Goal: Information Seeking & Learning: Learn about a topic

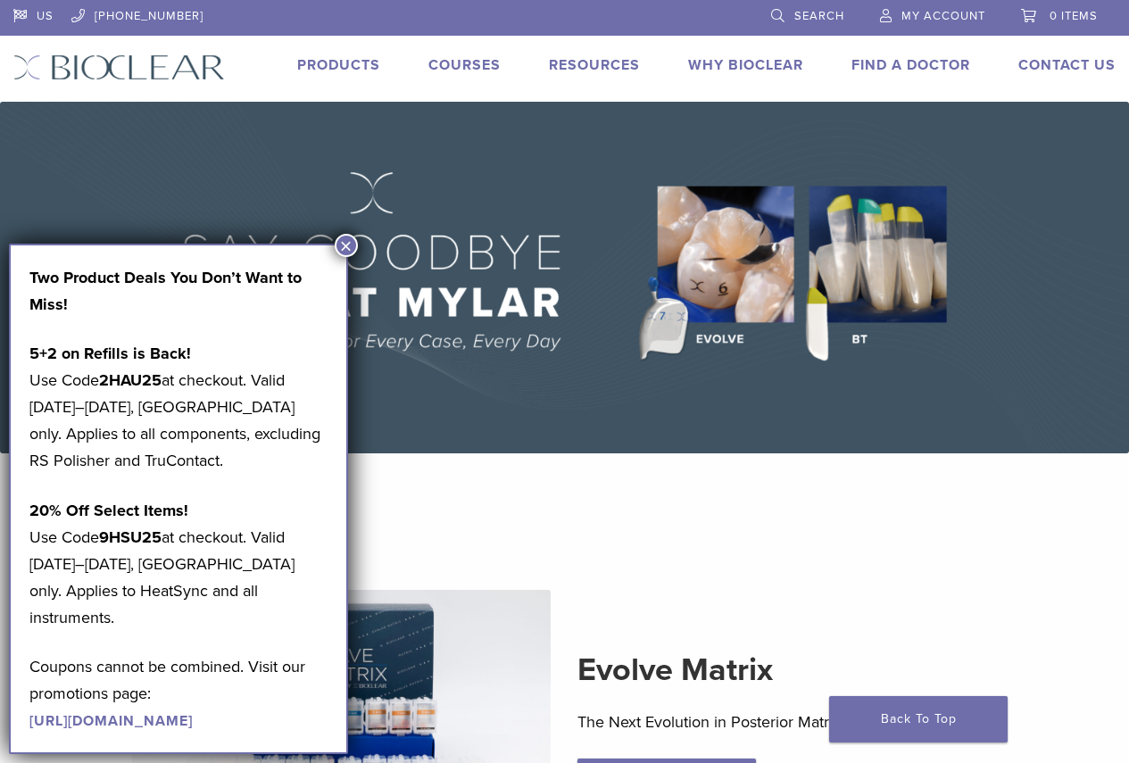
click at [347, 247] on button "×" at bounding box center [346, 245] width 23 height 23
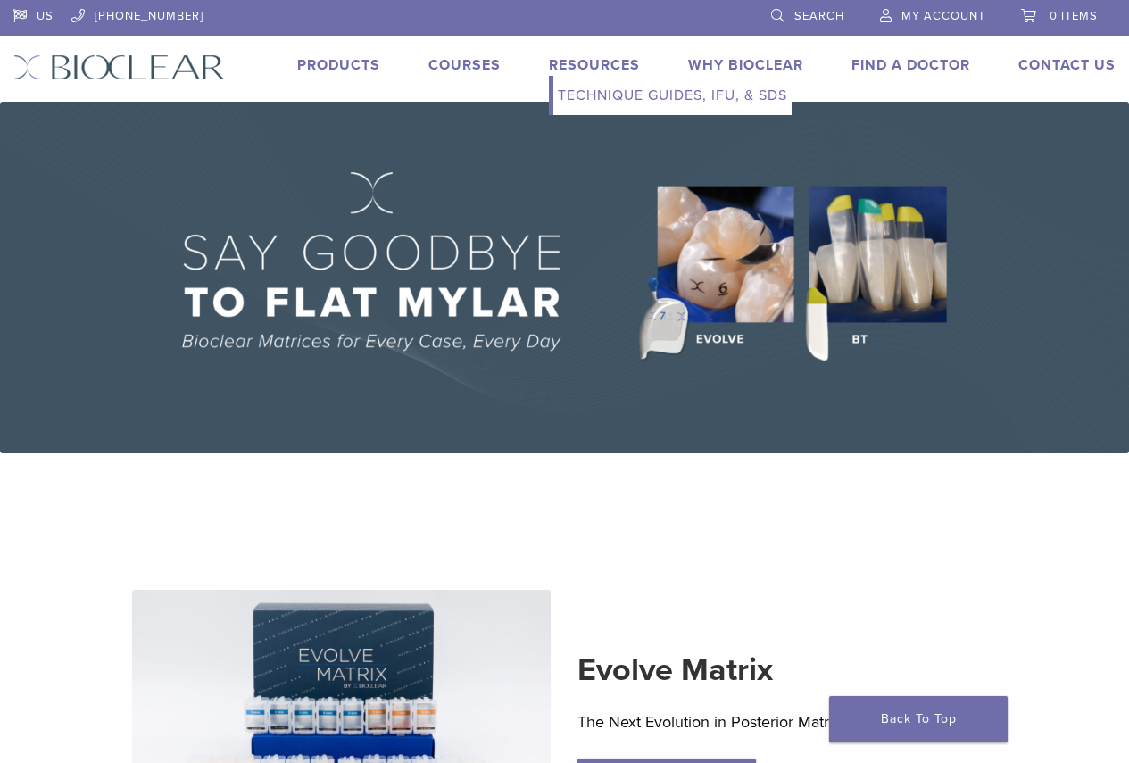
click at [618, 94] on link "Technique Guides, IFU, & SDS" at bounding box center [673, 95] width 238 height 39
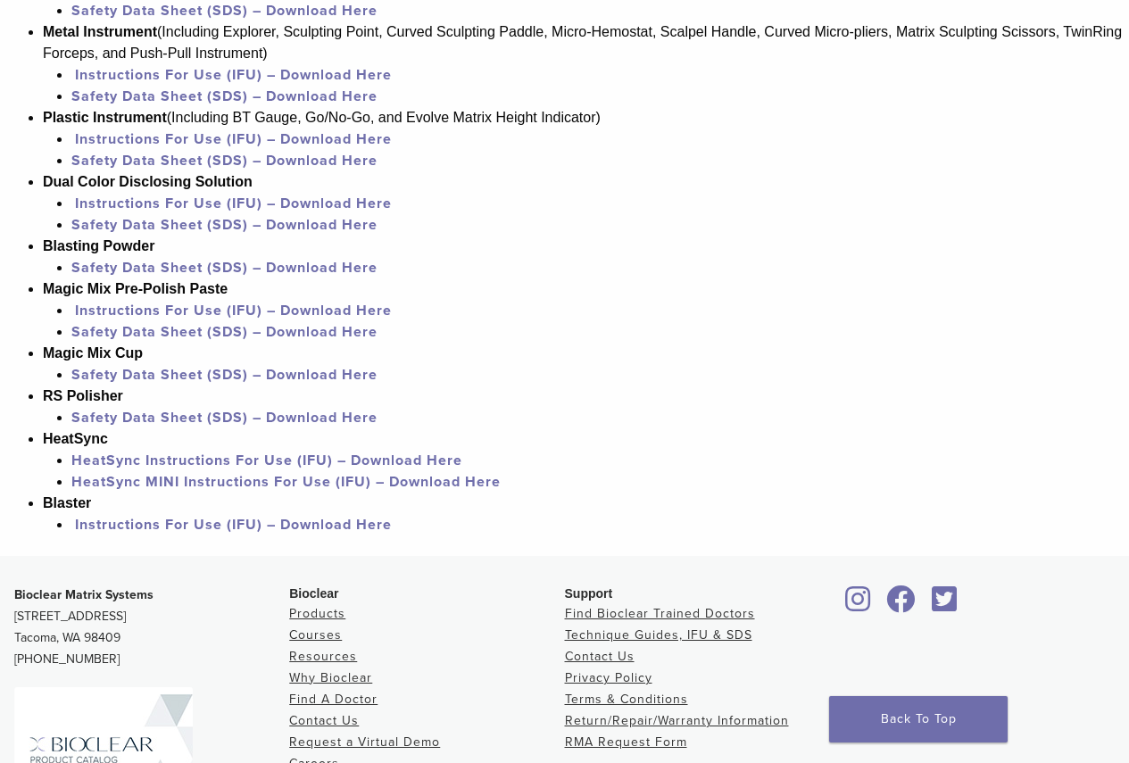
scroll to position [1696, 0]
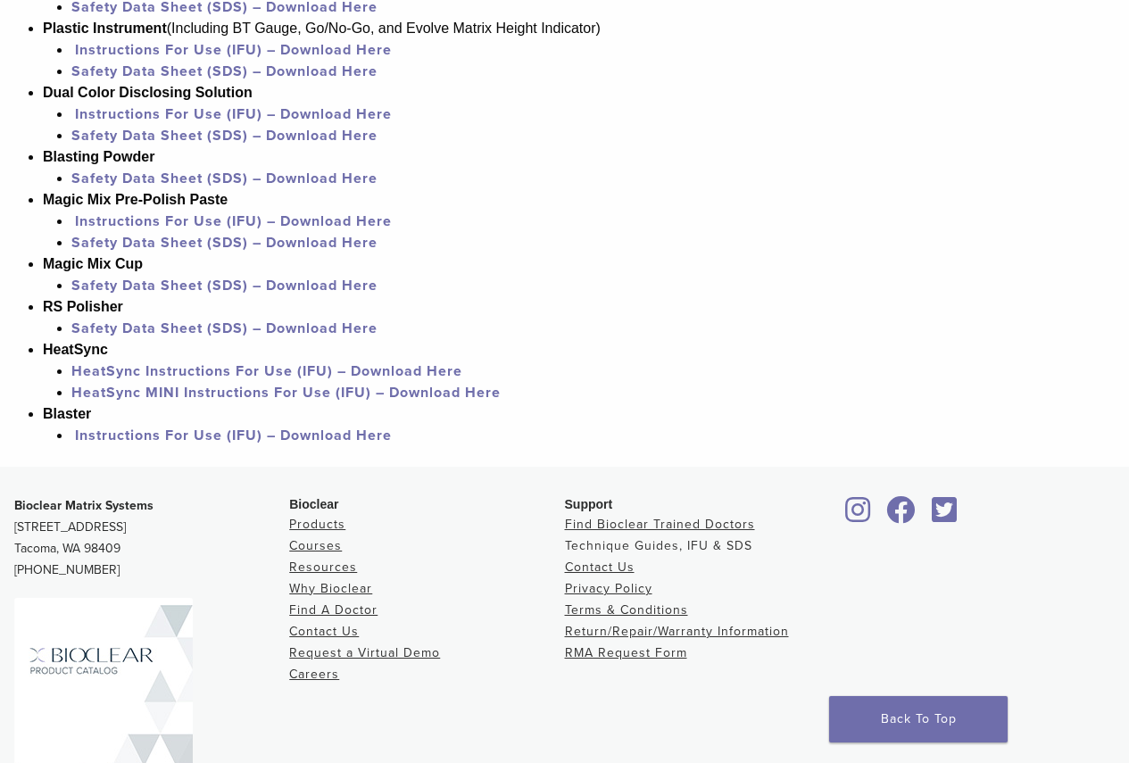
click at [651, 544] on link "Technique Guides, IFU & SDS" at bounding box center [658, 545] width 187 height 15
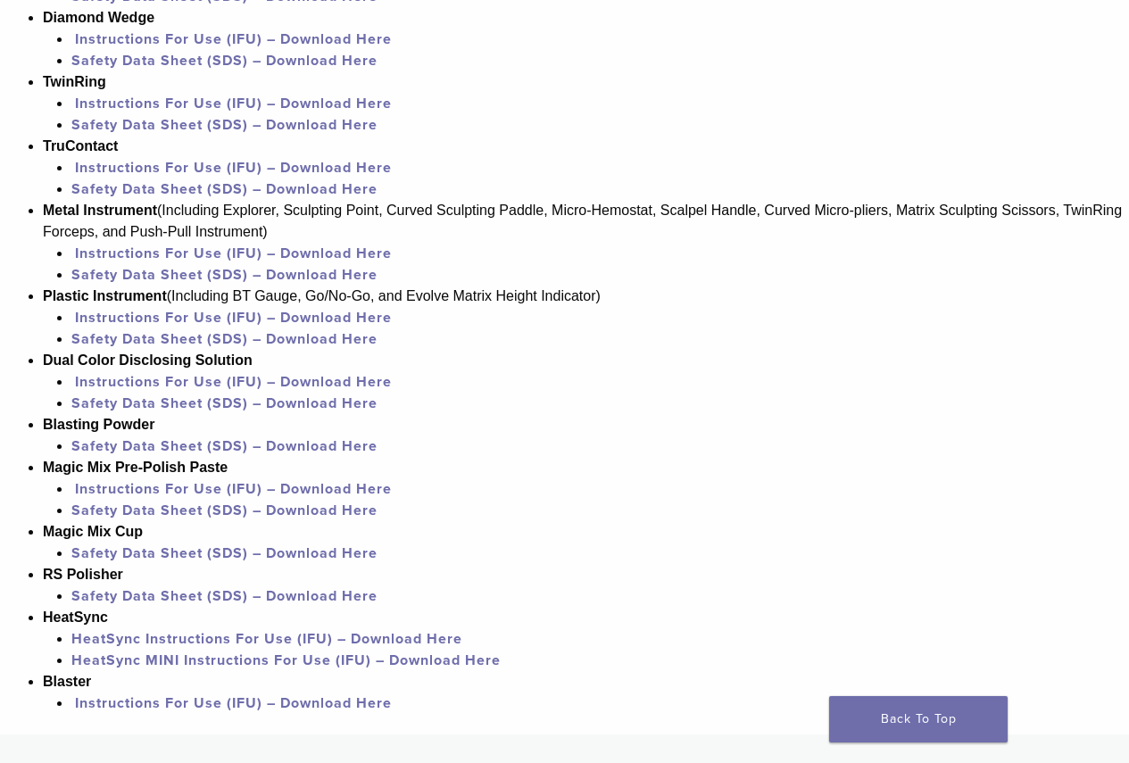
scroll to position [1518, 0]
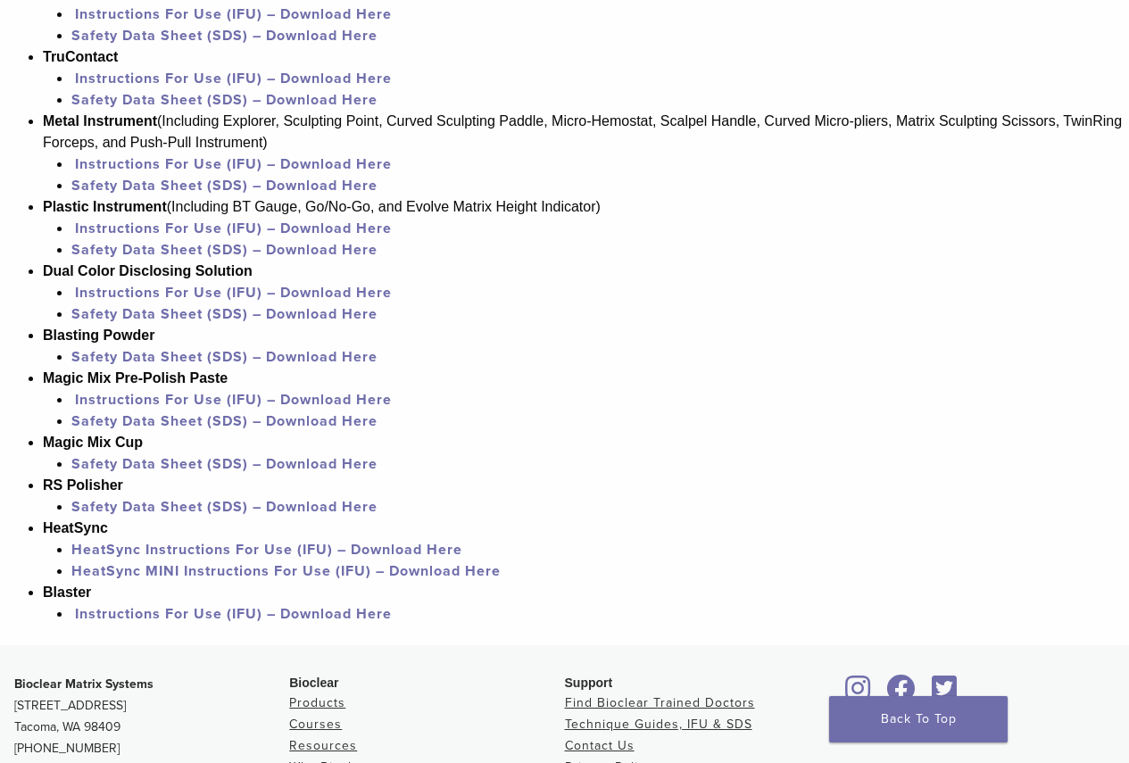
click at [360, 546] on link "HeatSync Instructions For Use (IFU) – Download Here" at bounding box center [266, 550] width 391 height 18
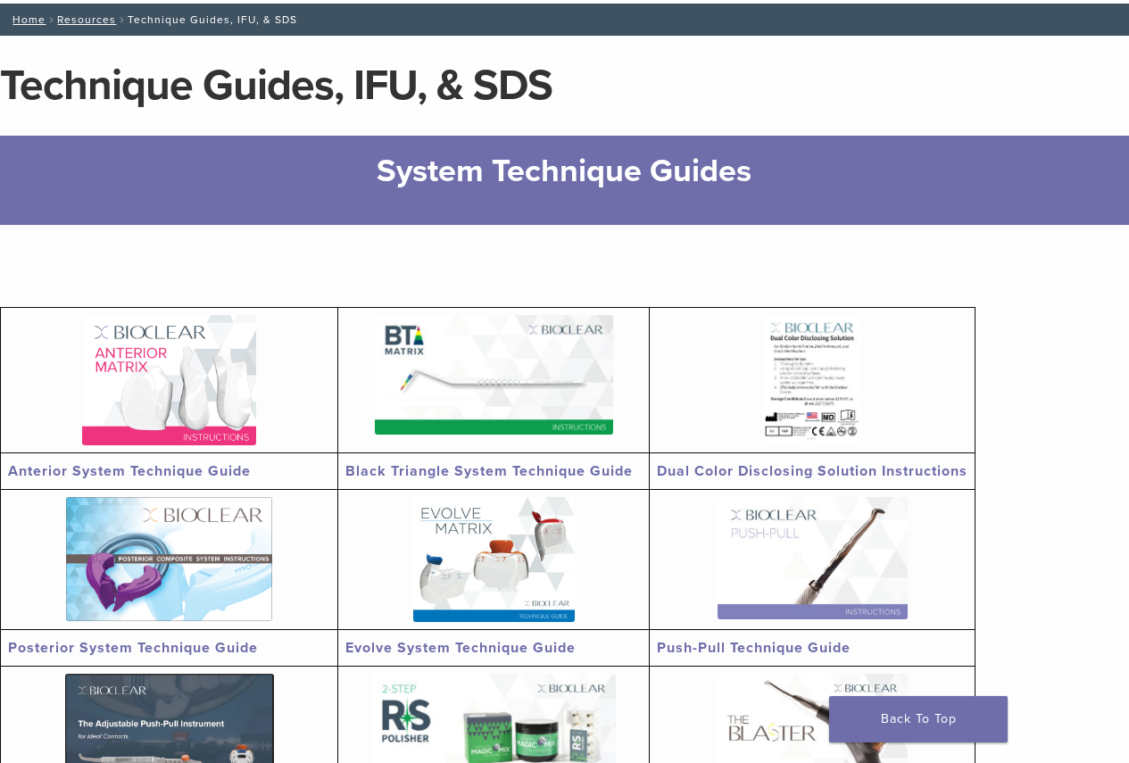
scroll to position [0, 0]
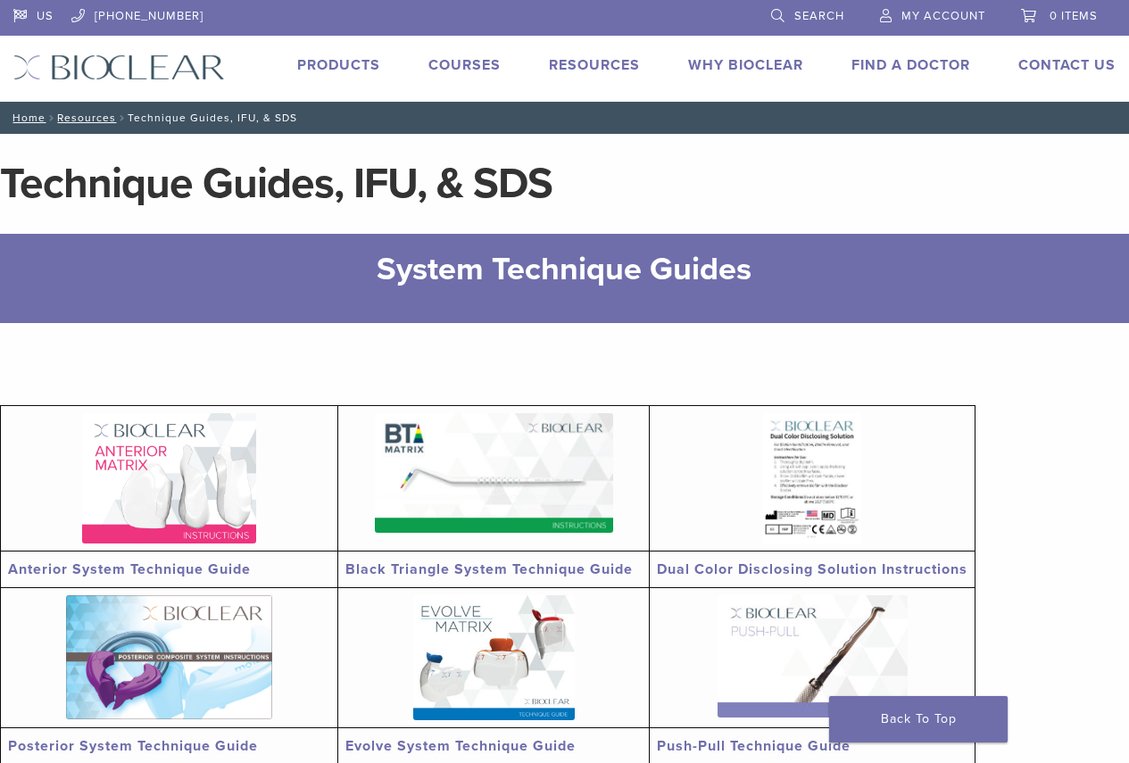
click at [466, 71] on link "Courses" at bounding box center [465, 65] width 72 height 18
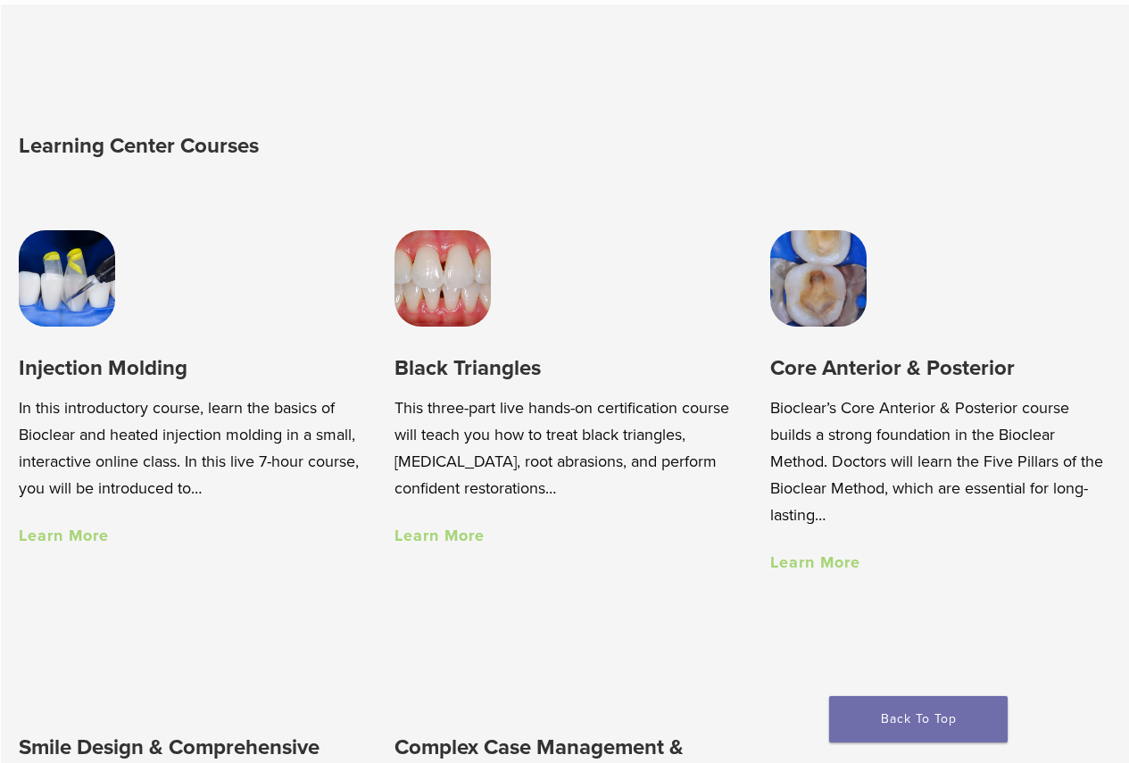
scroll to position [982, 0]
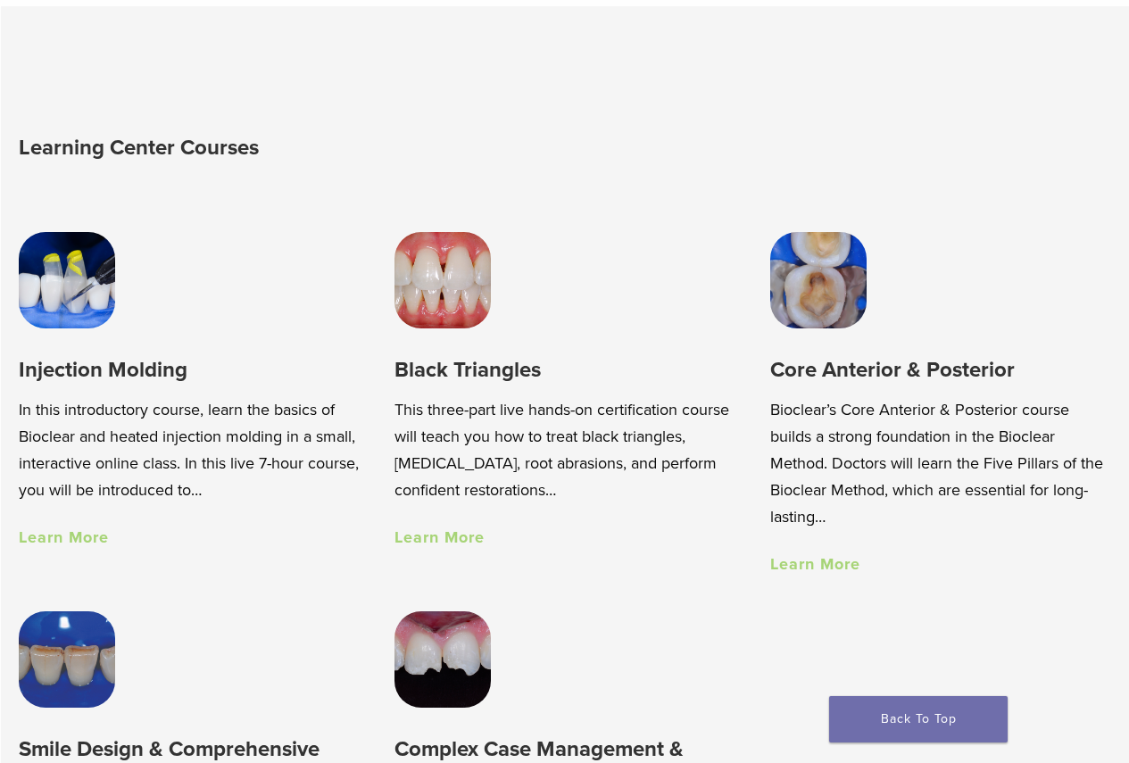
click at [840, 380] on h3 "Core Anterior & Posterior" at bounding box center [940, 369] width 340 height 29
click at [838, 312] on img at bounding box center [818, 280] width 96 height 96
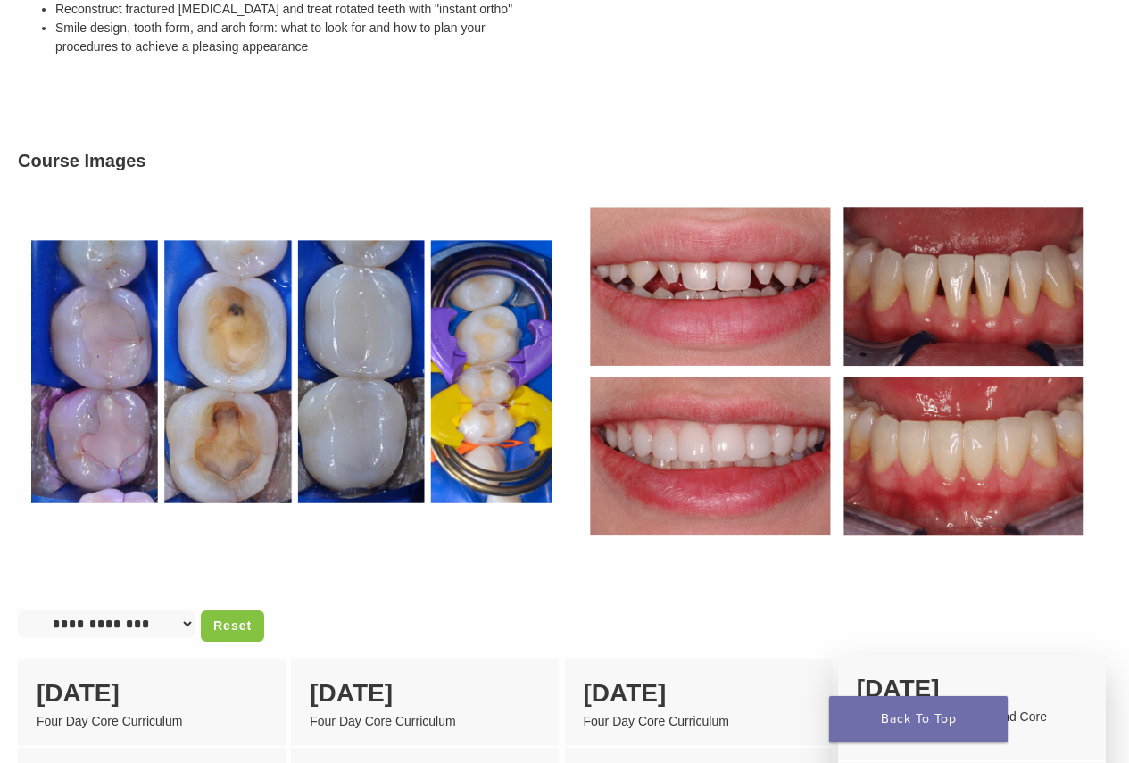
scroll to position [714, 0]
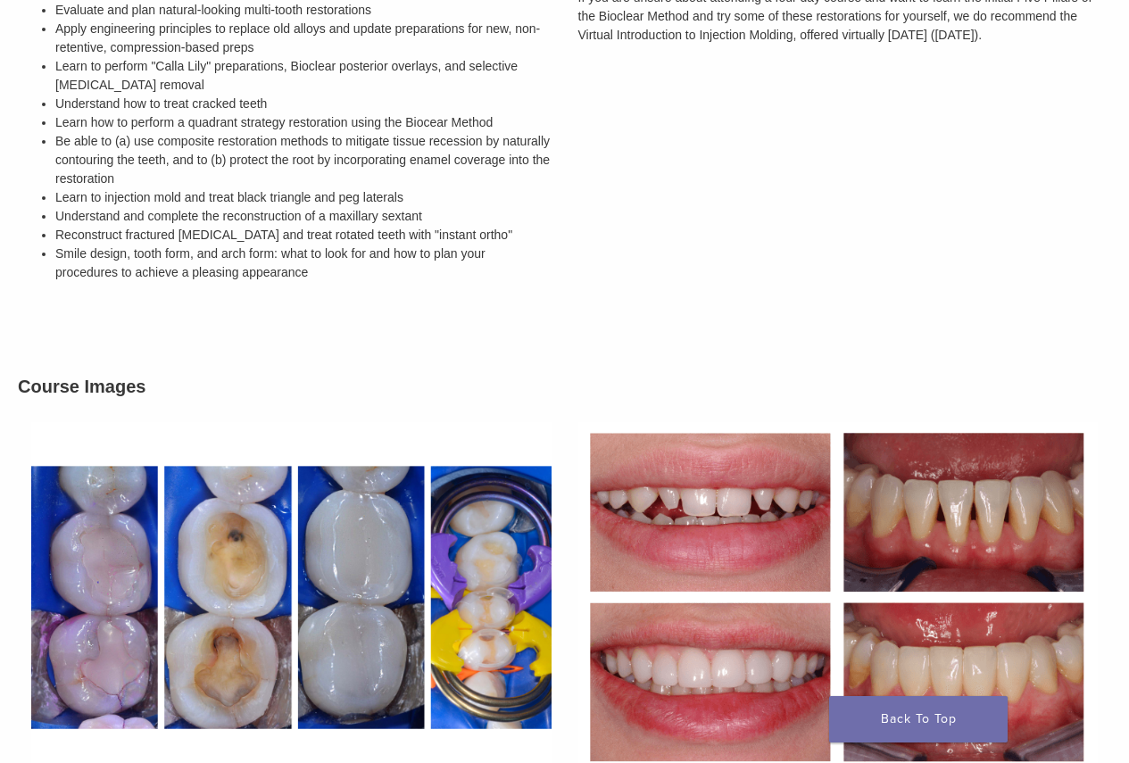
click at [885, 312] on div "Prerequisites There are no prerequisites for this course. If you are unsure abo…" at bounding box center [845, 109] width 561 height 408
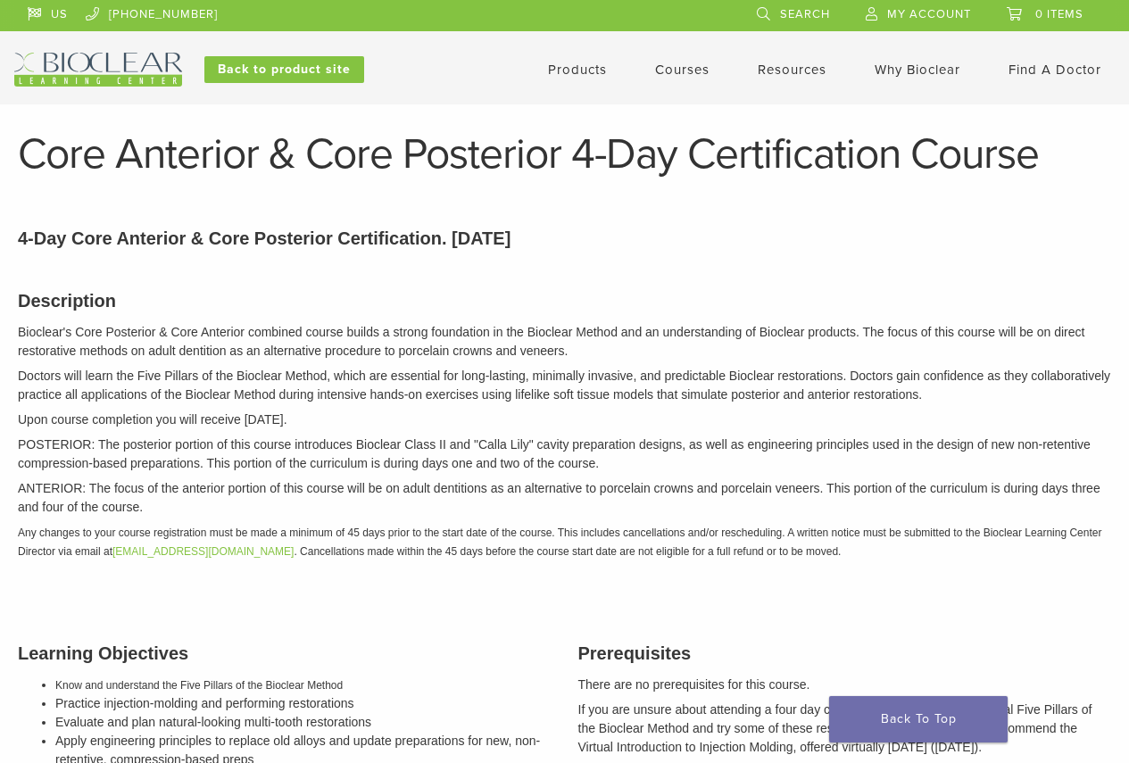
scroll to position [0, 0]
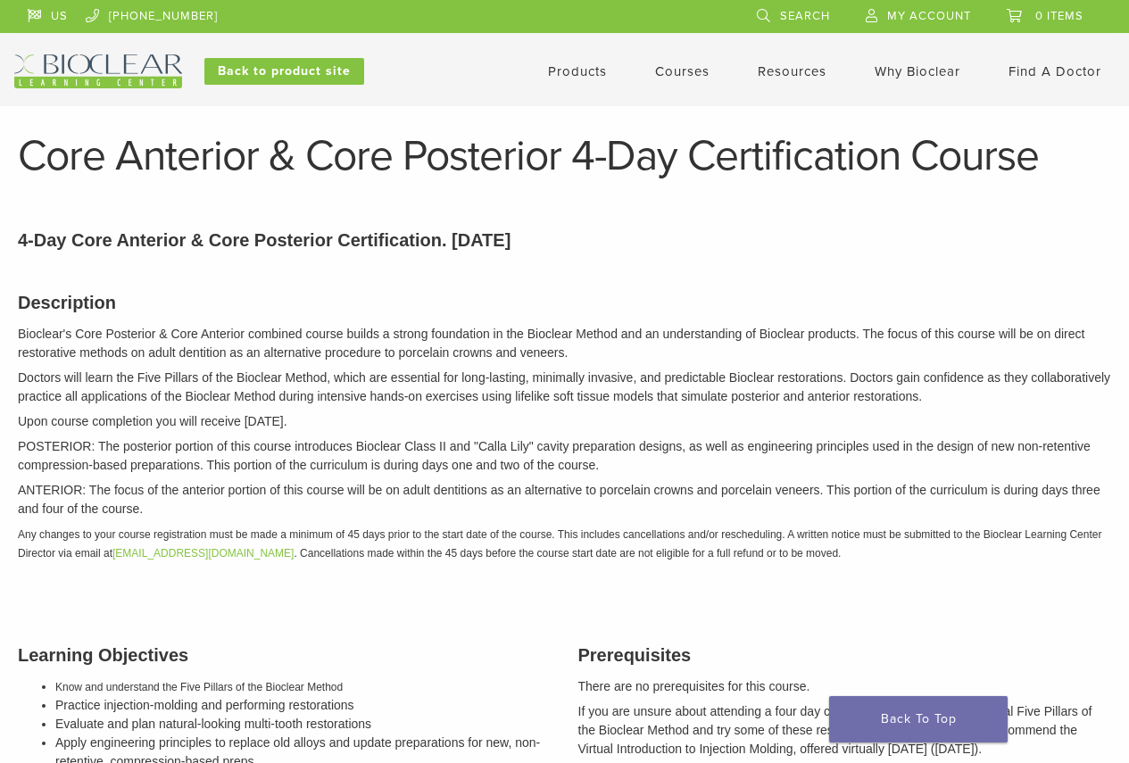
click at [697, 77] on link "Courses" at bounding box center [682, 71] width 54 height 16
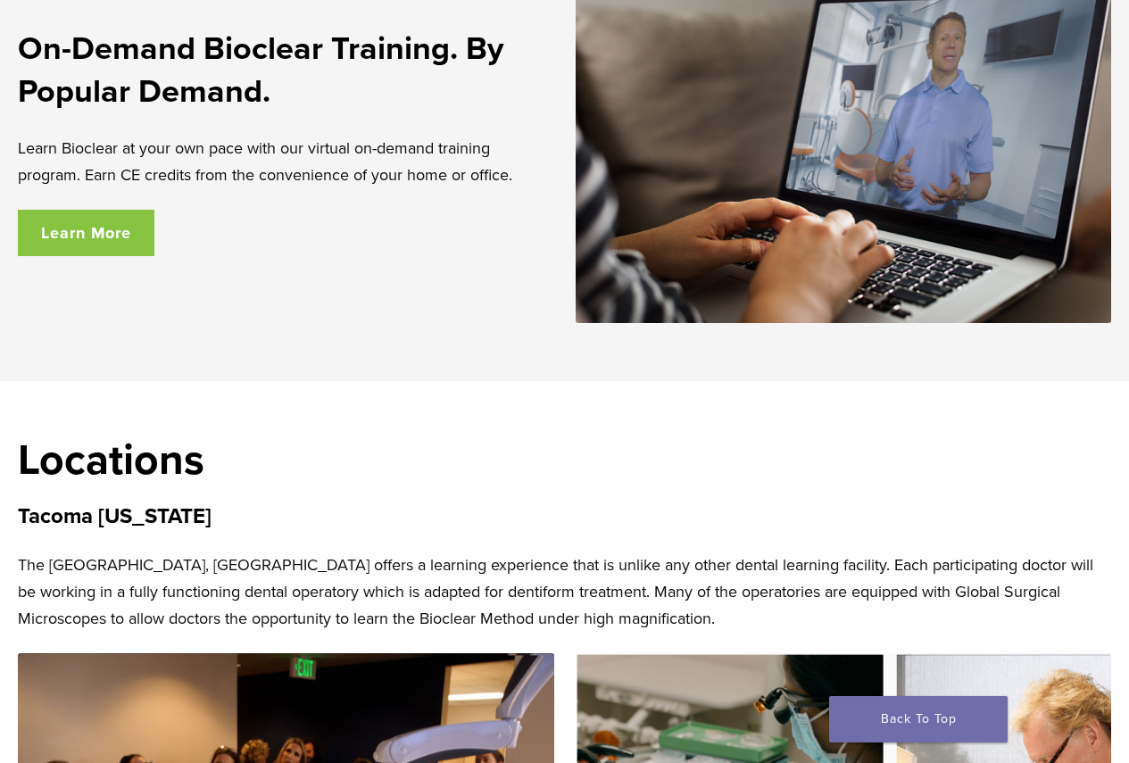
scroll to position [3035, 0]
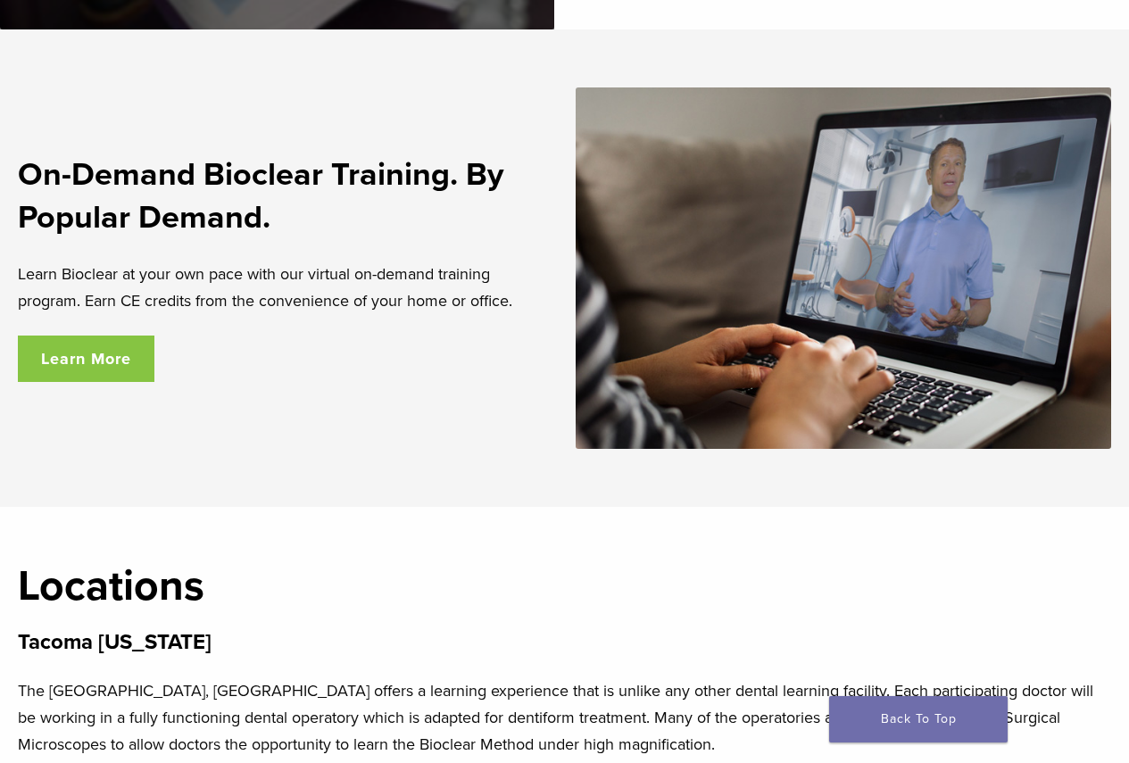
click at [140, 347] on link "Learn More" at bounding box center [86, 359] width 137 height 46
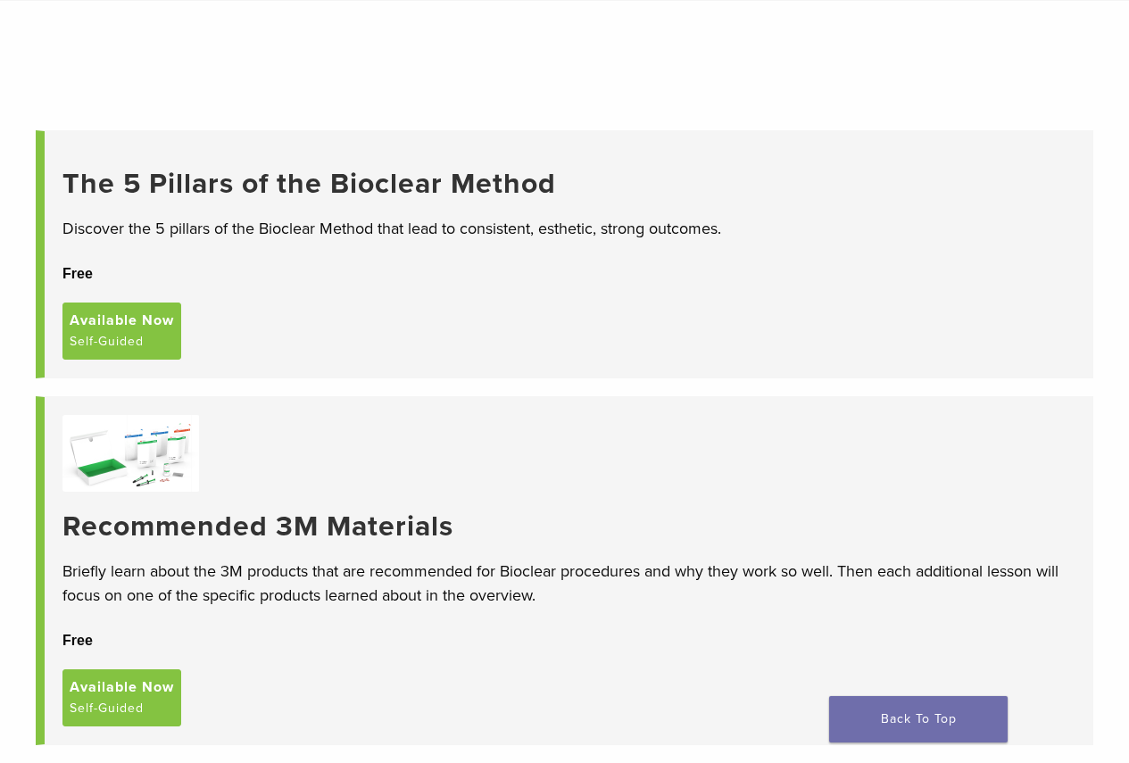
scroll to position [89, 0]
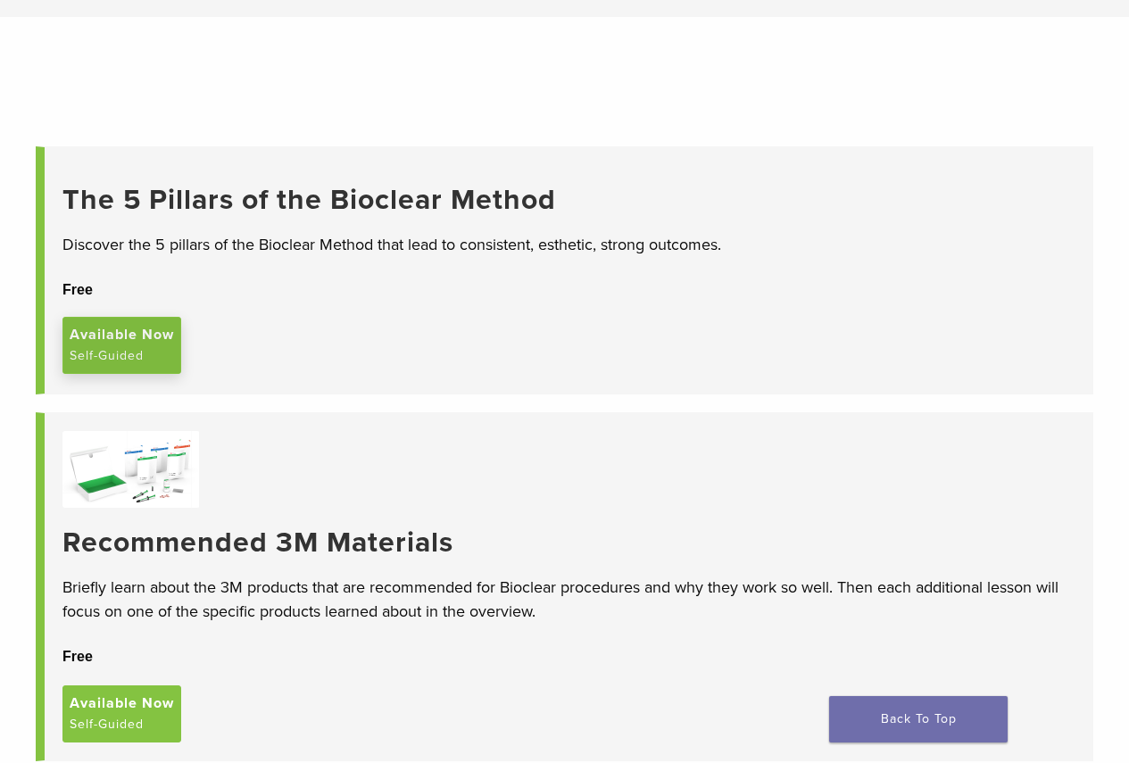
click at [123, 348] on link "Available Now Self-Guided" at bounding box center [121, 345] width 119 height 57
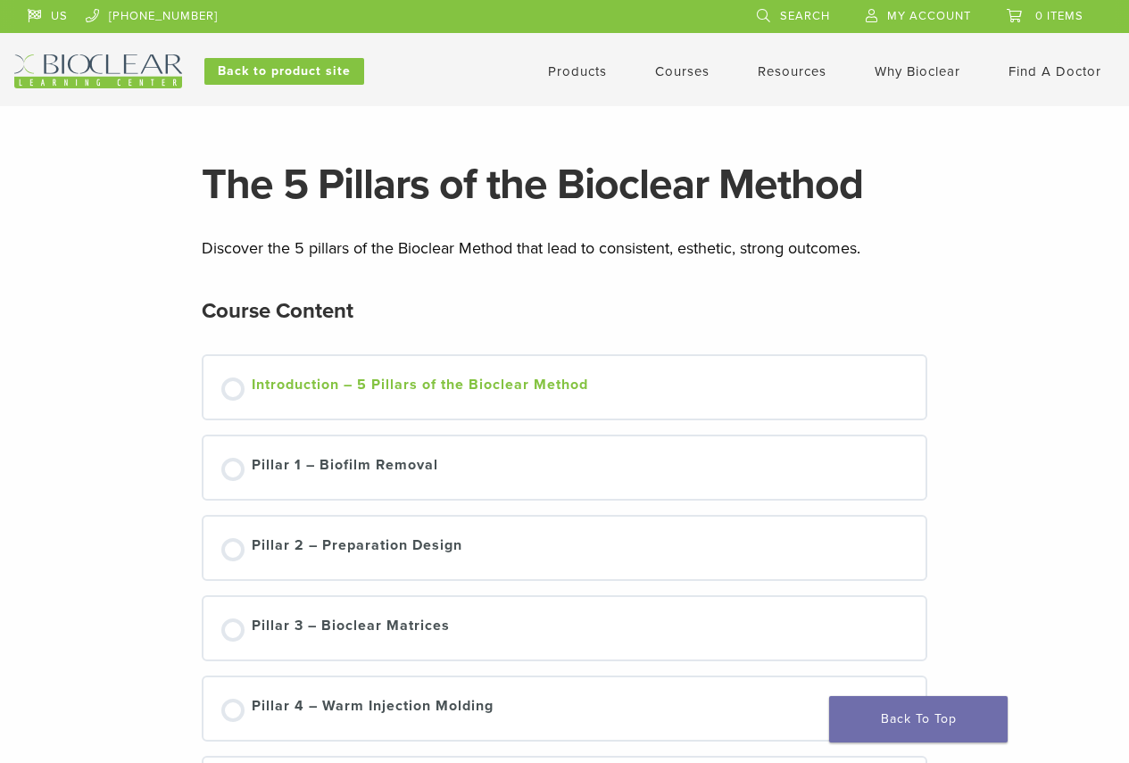
click at [512, 394] on div "Introduction – 5 Pillars of the Bioclear Method" at bounding box center [420, 387] width 337 height 27
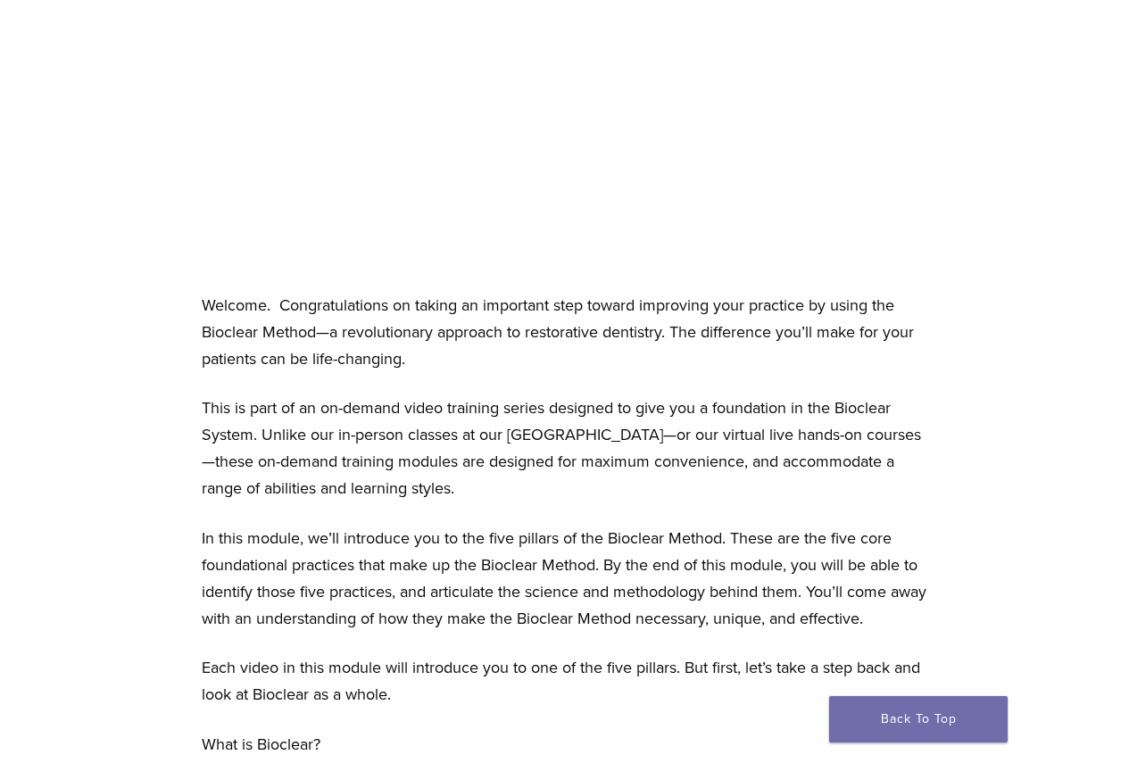
scroll to position [179, 0]
